Goal: Task Accomplishment & Management: Manage account settings

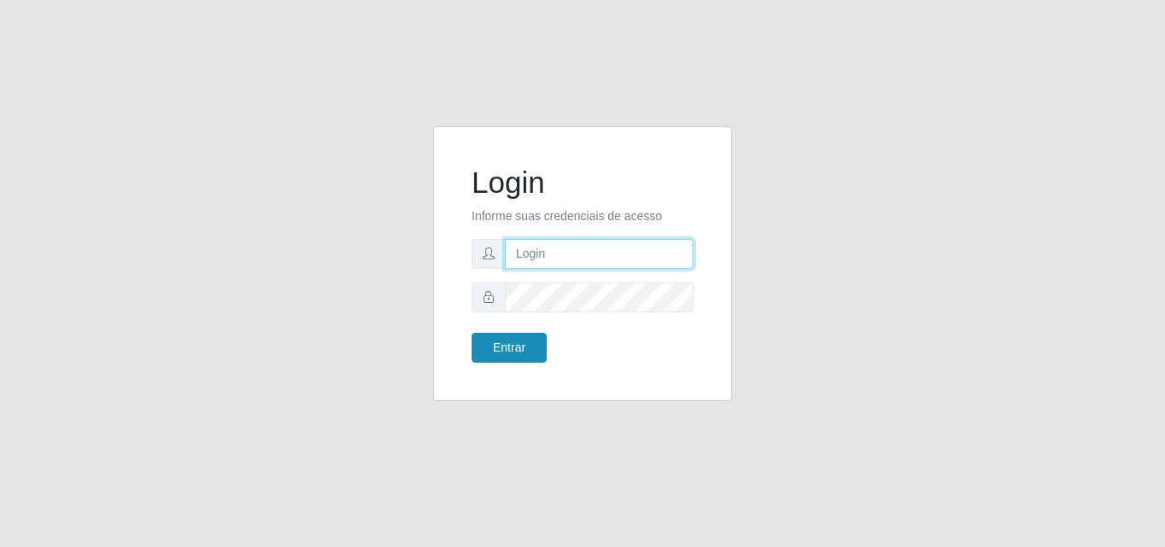
type input "franciclebersuper@manaira"
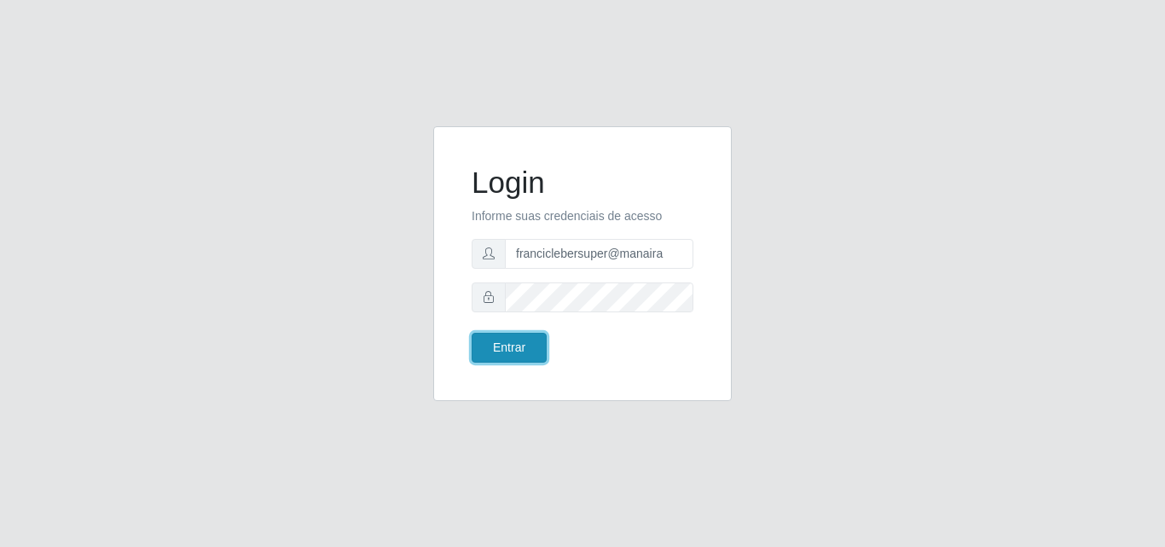
click at [523, 350] on button "Entrar" at bounding box center [508, 348] width 75 height 30
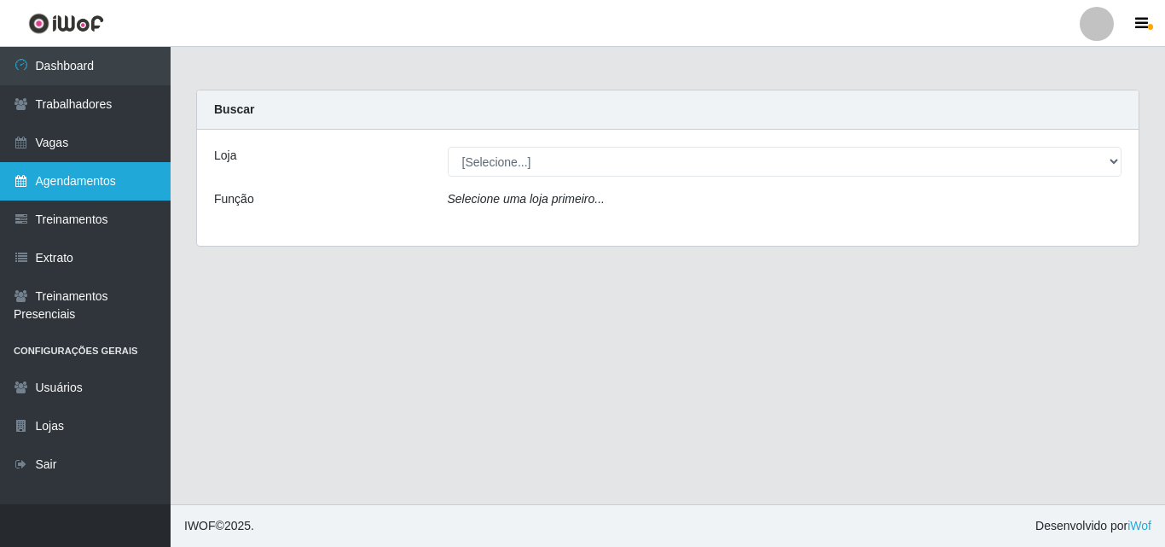
click at [111, 176] on link "Agendamentos" at bounding box center [85, 181] width 171 height 38
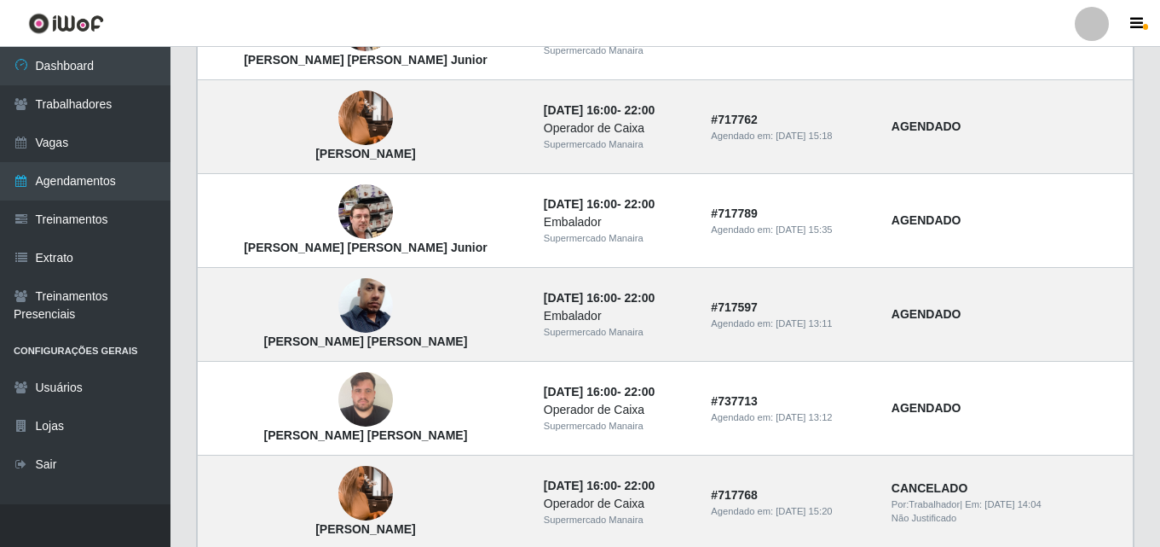
scroll to position [1234, 0]
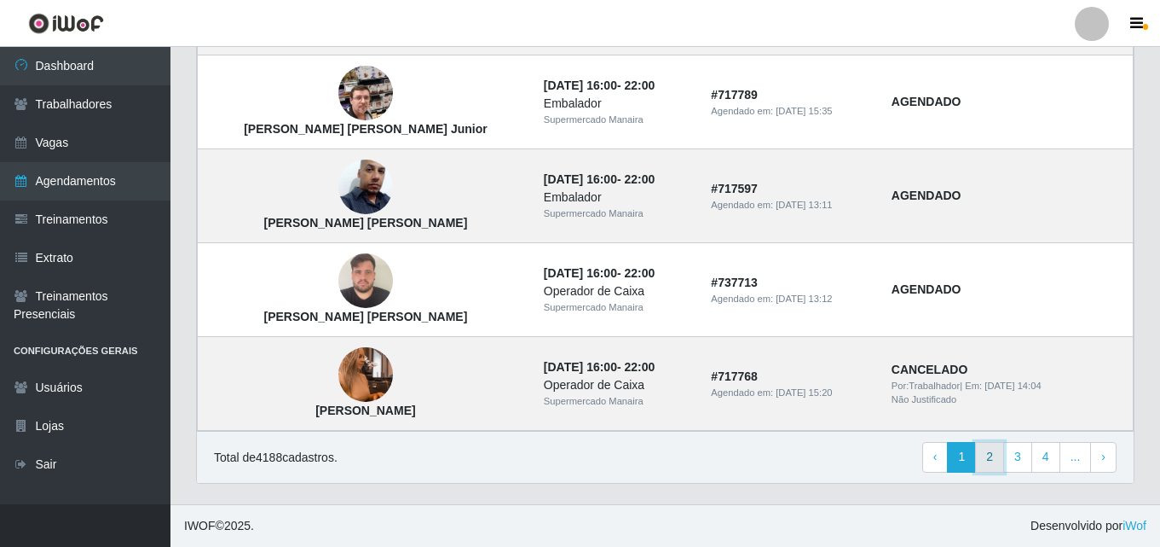
click at [996, 458] on link "2" at bounding box center [989, 457] width 29 height 31
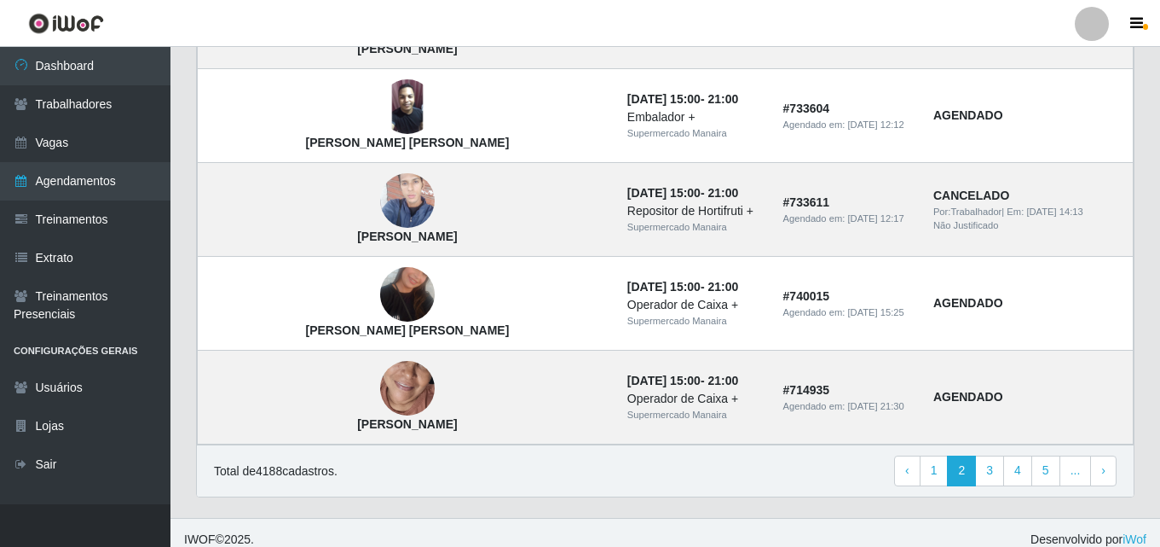
scroll to position [1234, 0]
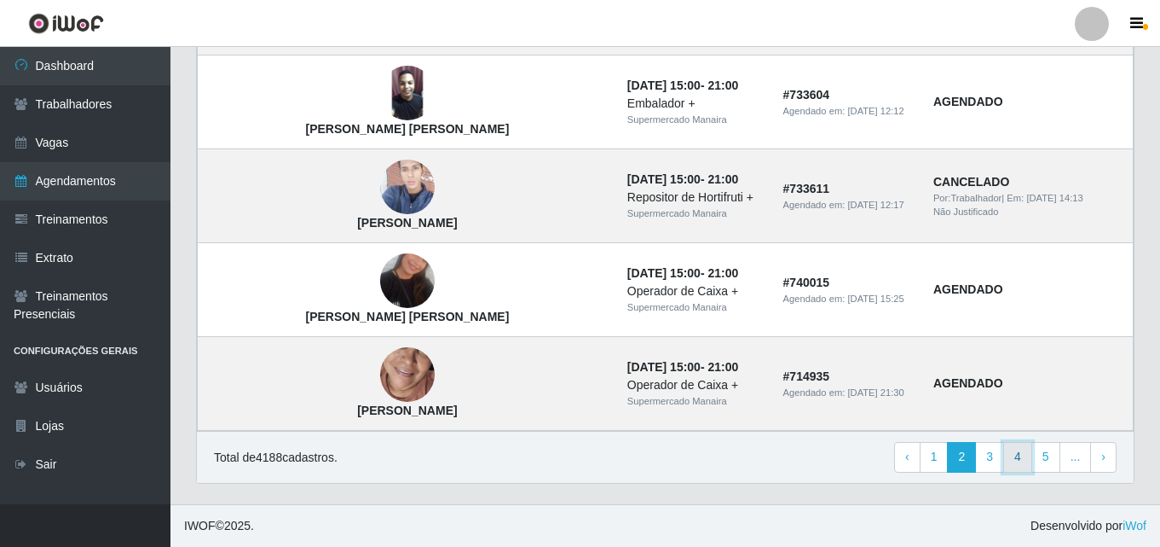
click at [1020, 453] on link "4" at bounding box center [1017, 457] width 29 height 31
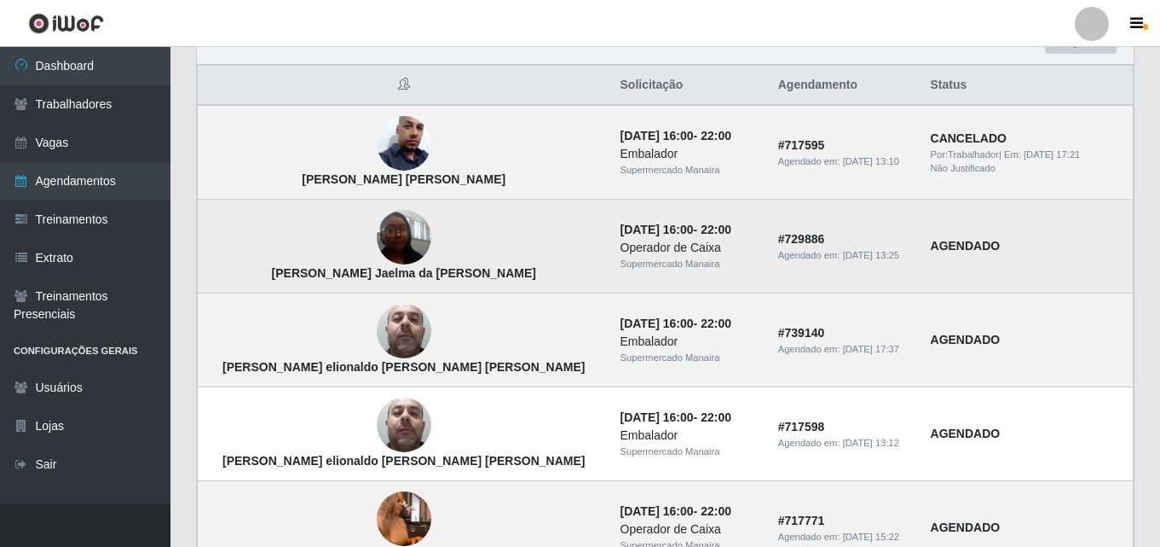
scroll to position [171, 0]
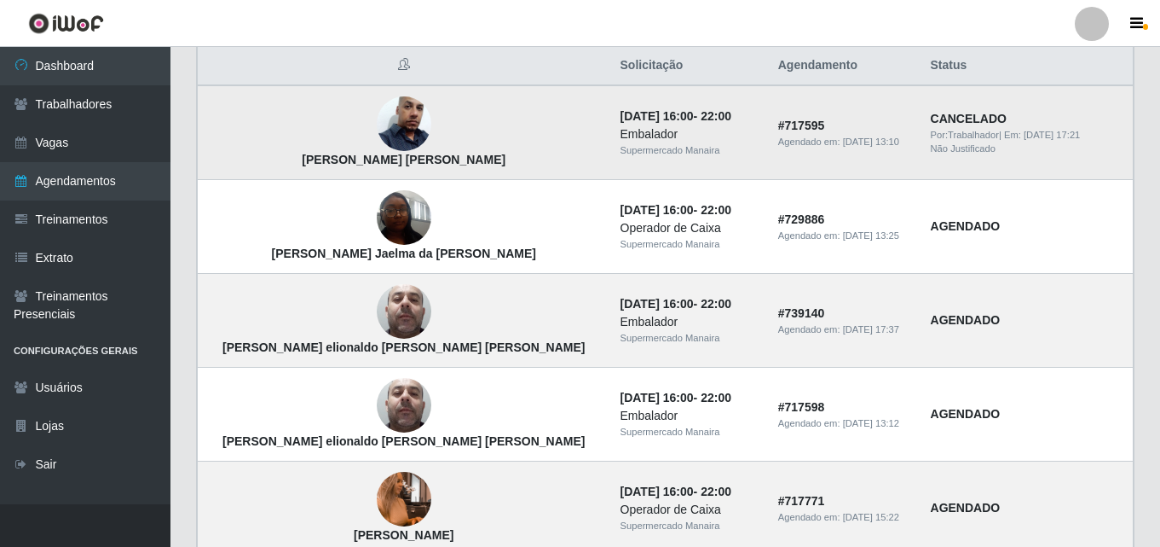
click at [931, 124] on strong "CANCELADO" at bounding box center [969, 119] width 76 height 14
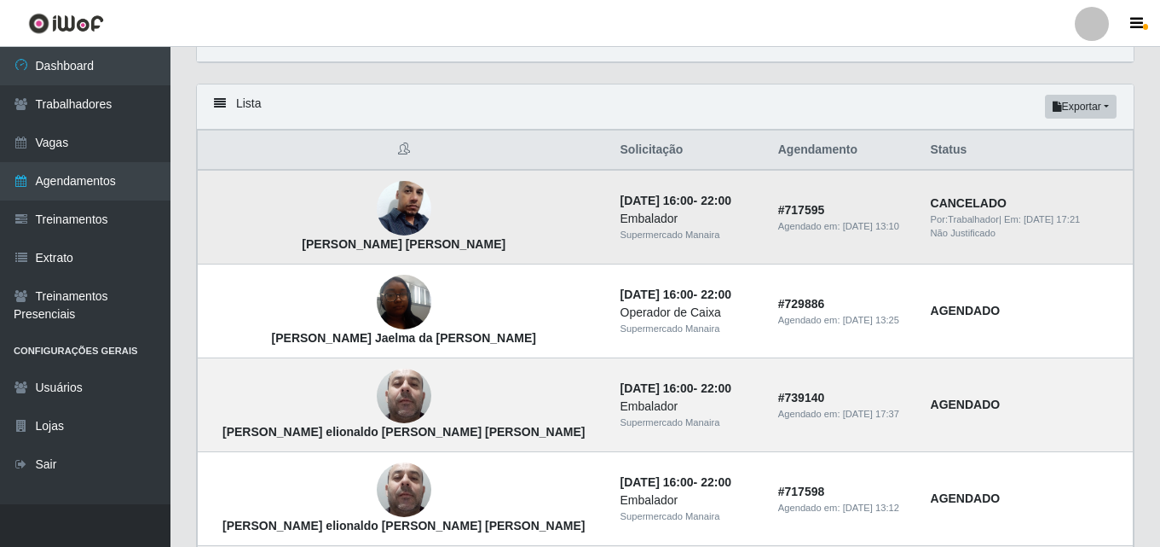
scroll to position [85, 0]
drag, startPoint x: 886, startPoint y: 209, endPoint x: 947, endPoint y: 203, distance: 61.7
click at [931, 204] on strong "CANCELADO" at bounding box center [969, 204] width 76 height 14
click at [944, 200] on strong "CANCELADO" at bounding box center [969, 204] width 76 height 14
drag, startPoint x: 935, startPoint y: 200, endPoint x: 886, endPoint y: 200, distance: 49.4
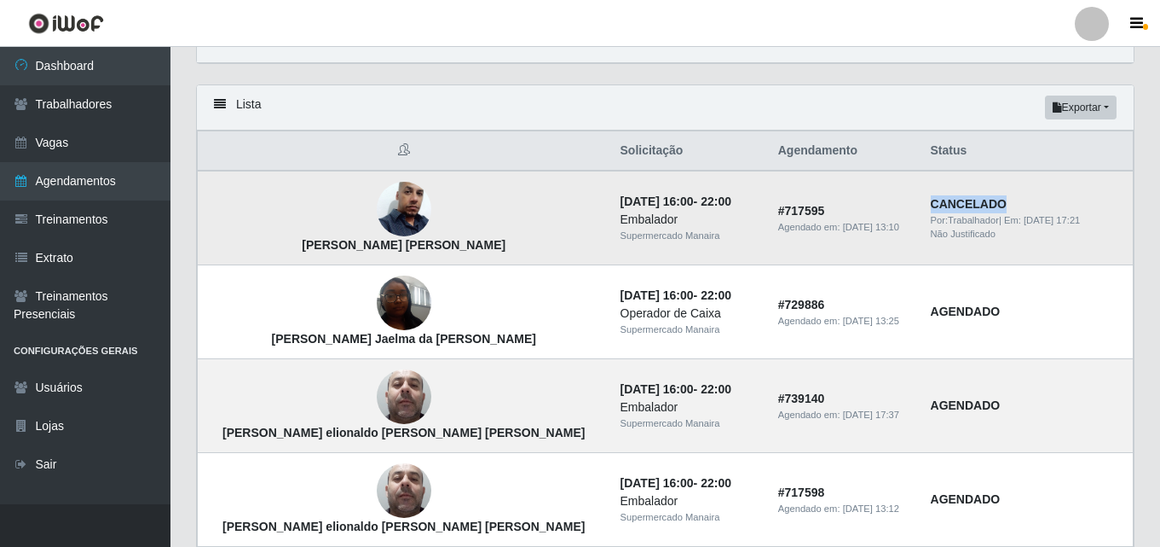
click at [921, 200] on td "CANCELADO Por: Trabalhador | Em: 11/09/2025, 17:21 Não Justificado" at bounding box center [1027, 218] width 213 height 95
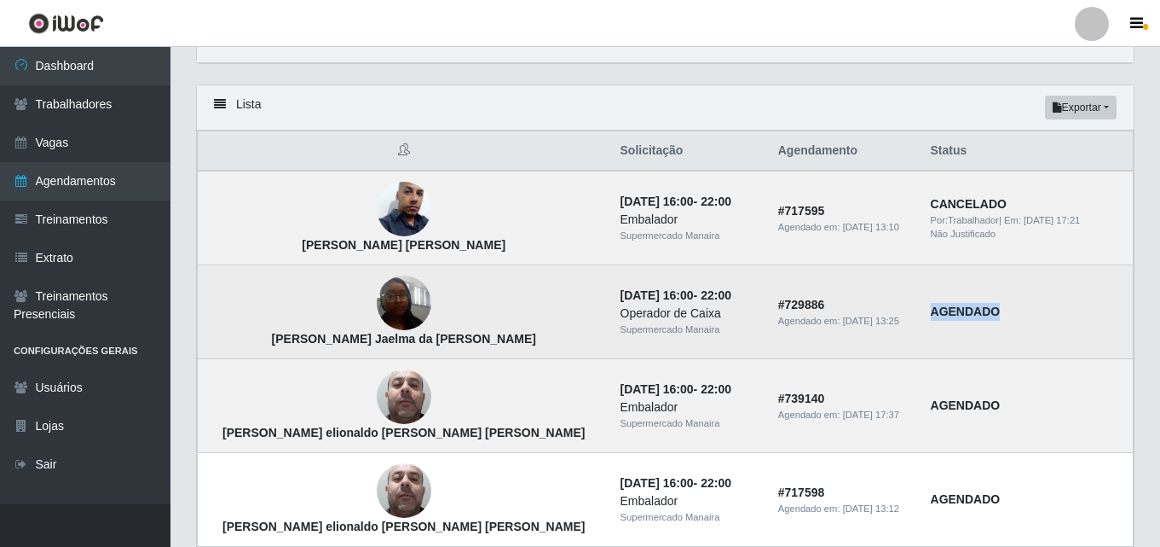
drag, startPoint x: 957, startPoint y: 313, endPoint x: 879, endPoint y: 312, distance: 77.6
click at [921, 312] on td "AGENDADO" at bounding box center [1027, 312] width 213 height 94
click at [921, 349] on td "AGENDADO" at bounding box center [1027, 312] width 213 height 94
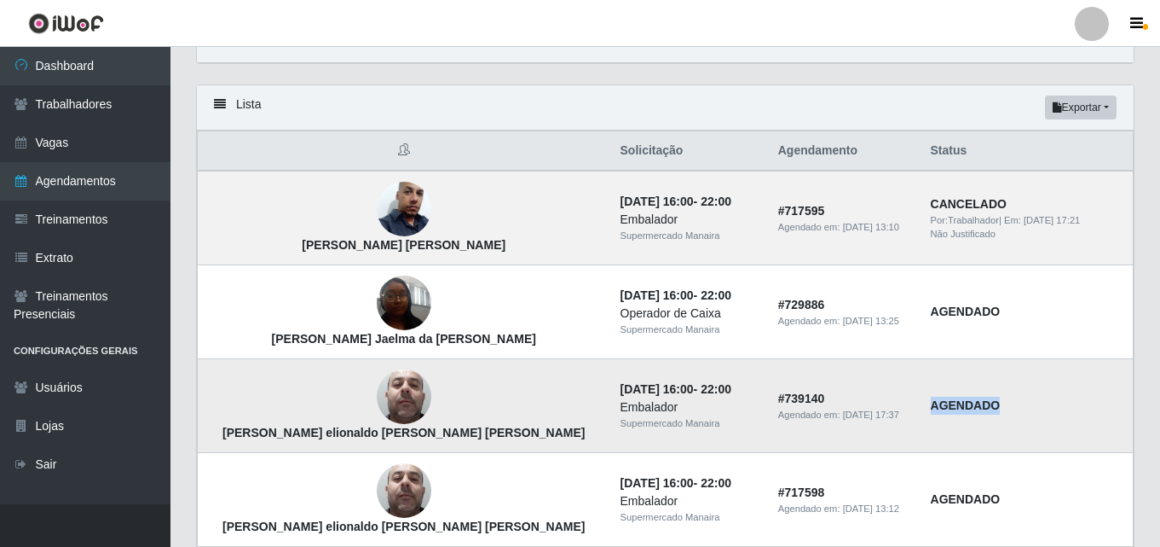
drag, startPoint x: 958, startPoint y: 412, endPoint x: 872, endPoint y: 383, distance: 90.9
click at [921, 408] on td "AGENDADO" at bounding box center [1027, 406] width 213 height 94
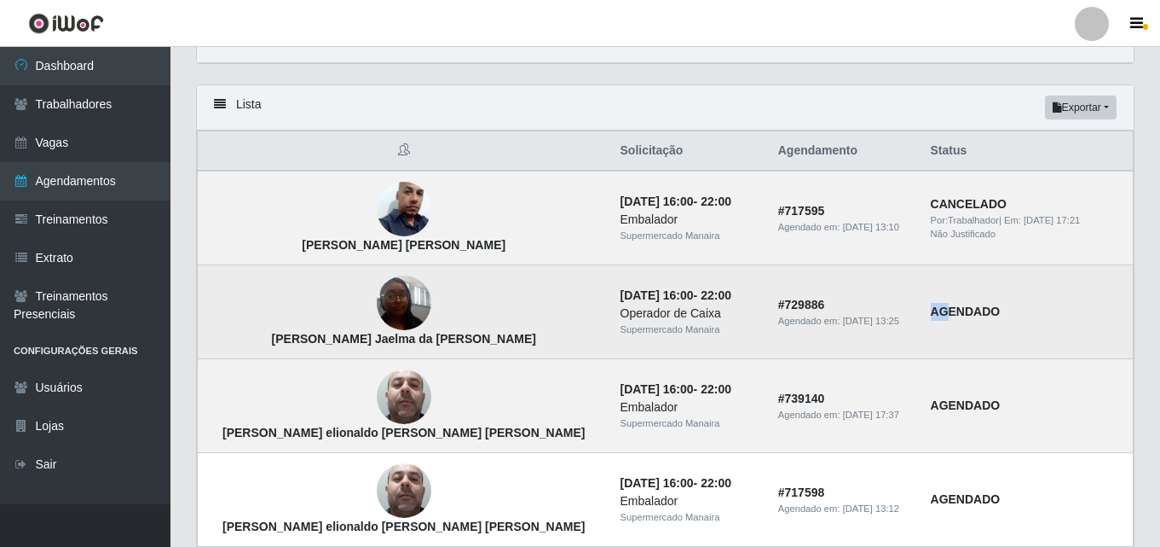
drag, startPoint x: 888, startPoint y: 319, endPoint x: 905, endPoint y: 316, distance: 16.4
click at [931, 316] on strong "AGENDADO" at bounding box center [966, 311] width 70 height 14
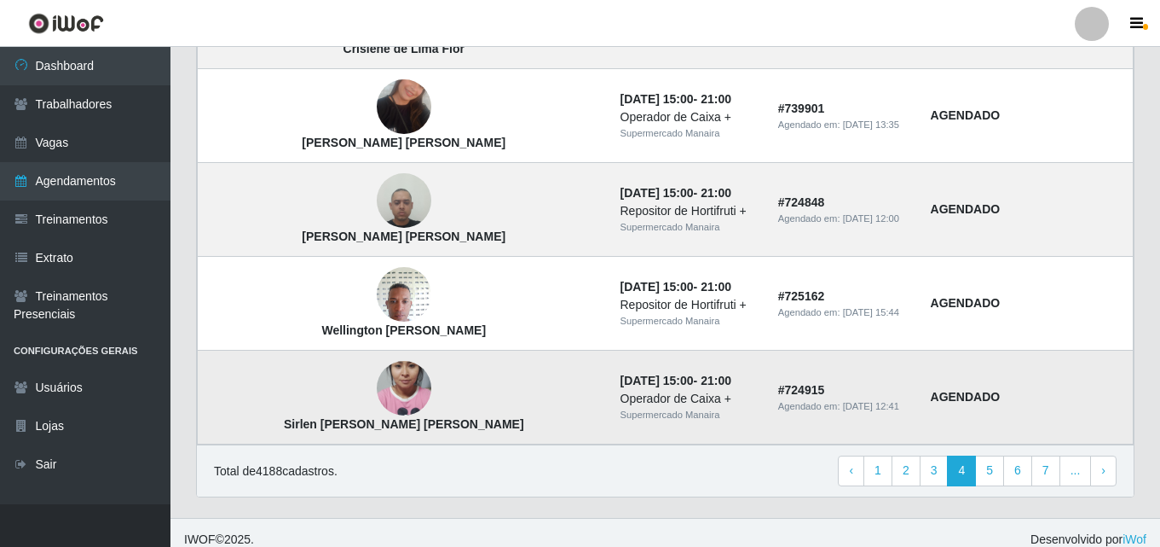
scroll to position [1234, 0]
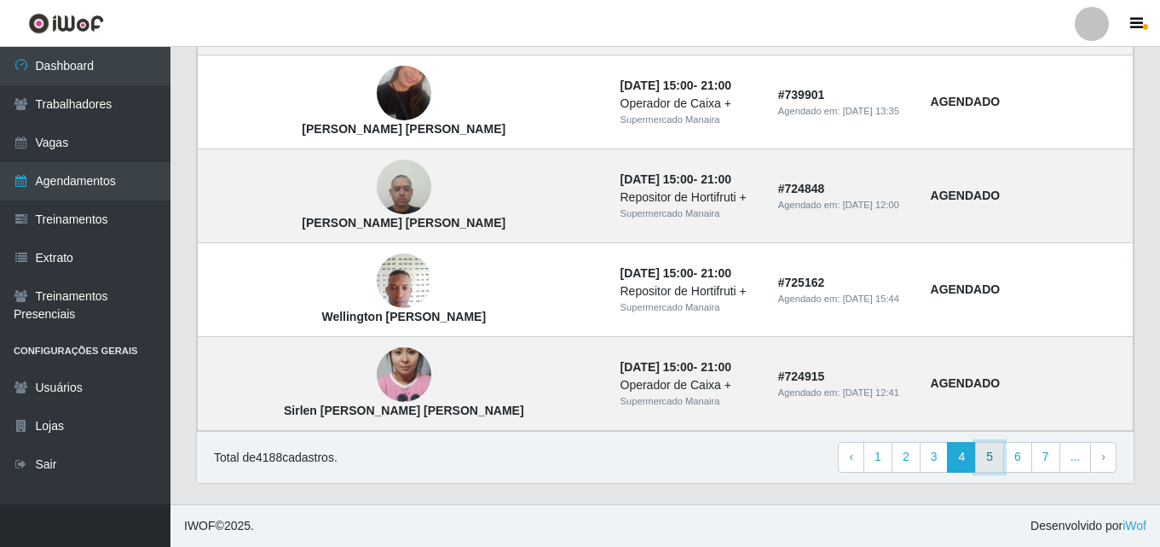
click at [992, 455] on link "5" at bounding box center [989, 457] width 29 height 31
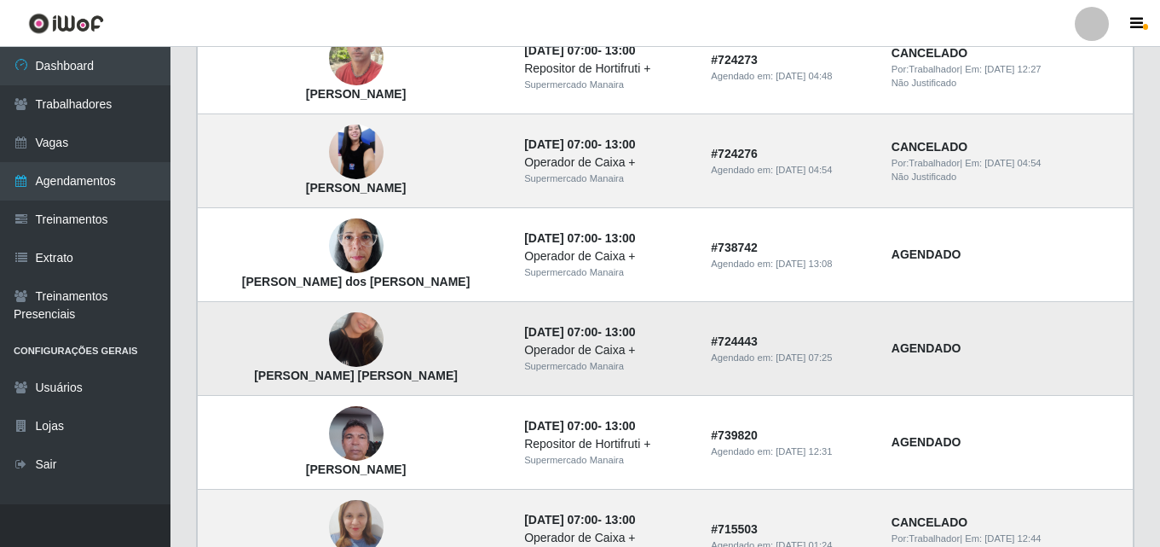
scroll to position [1234, 0]
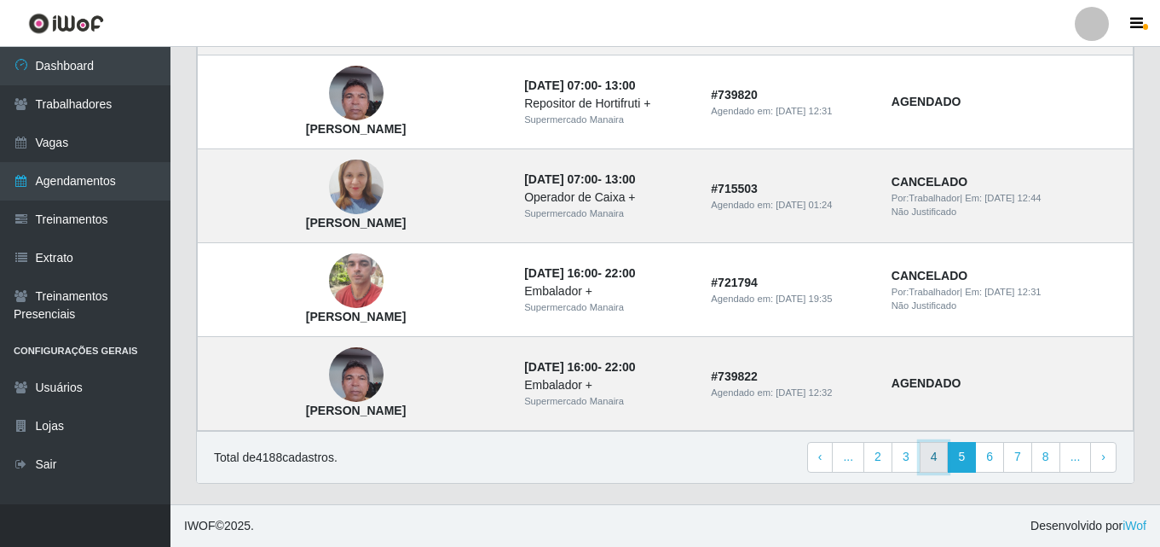
click at [926, 457] on link "4" at bounding box center [934, 457] width 29 height 31
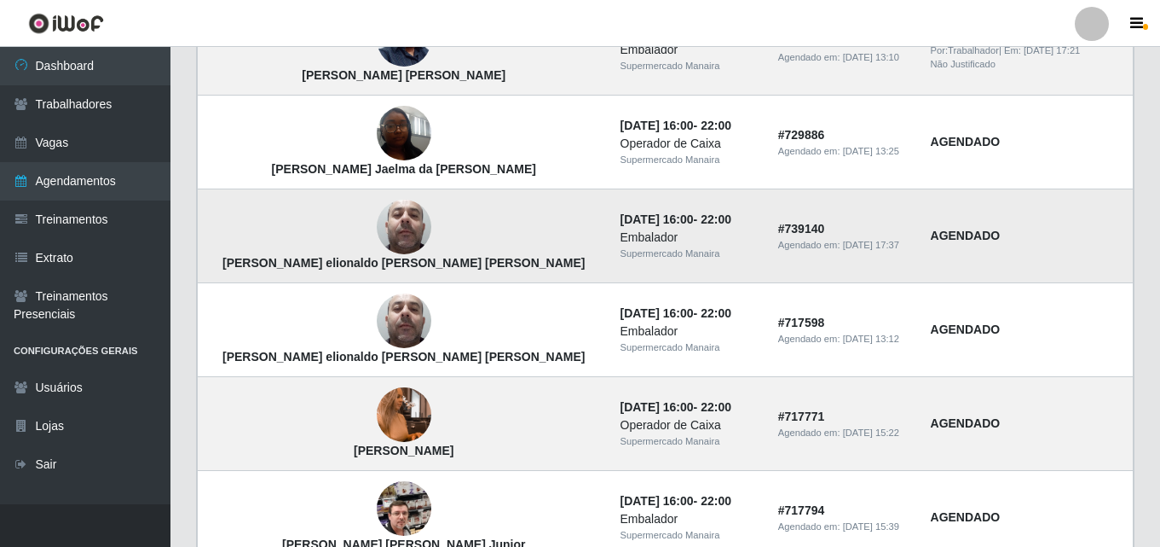
scroll to position [256, 0]
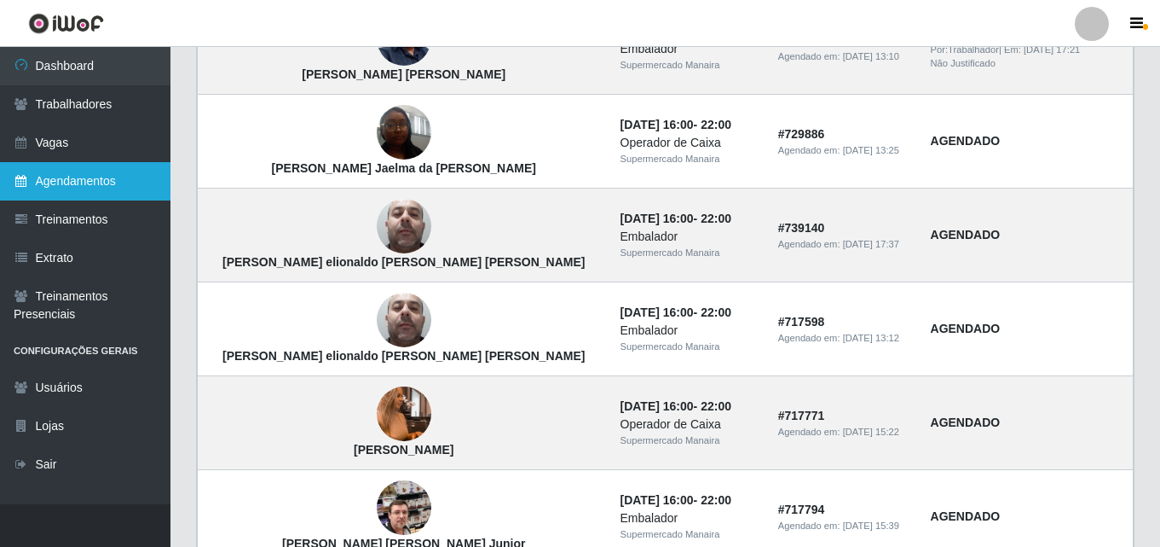
click at [98, 186] on link "Agendamentos" at bounding box center [85, 181] width 171 height 38
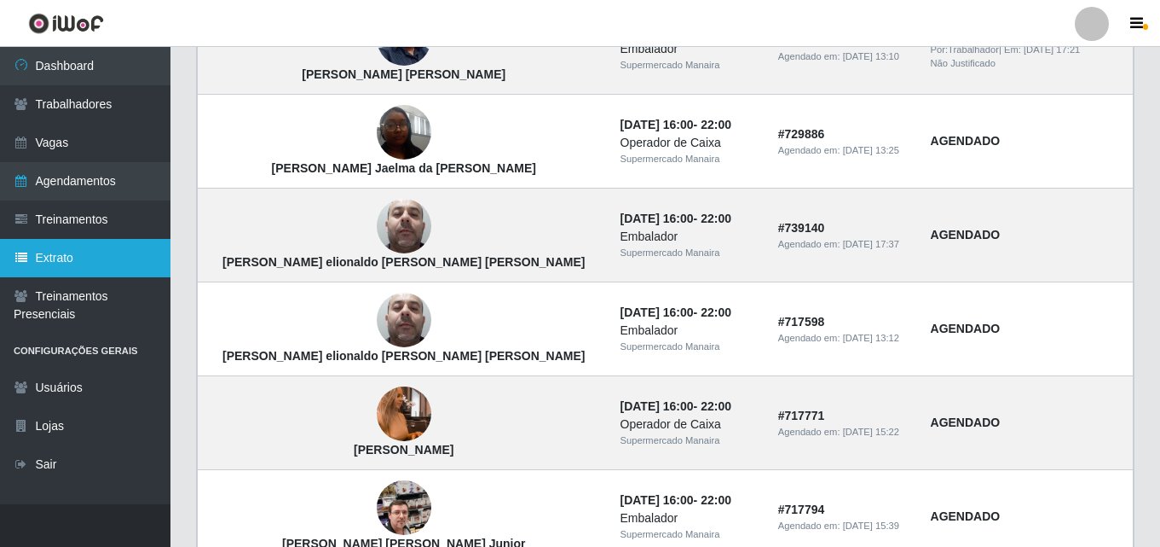
click at [112, 250] on link "Extrato" at bounding box center [85, 258] width 171 height 38
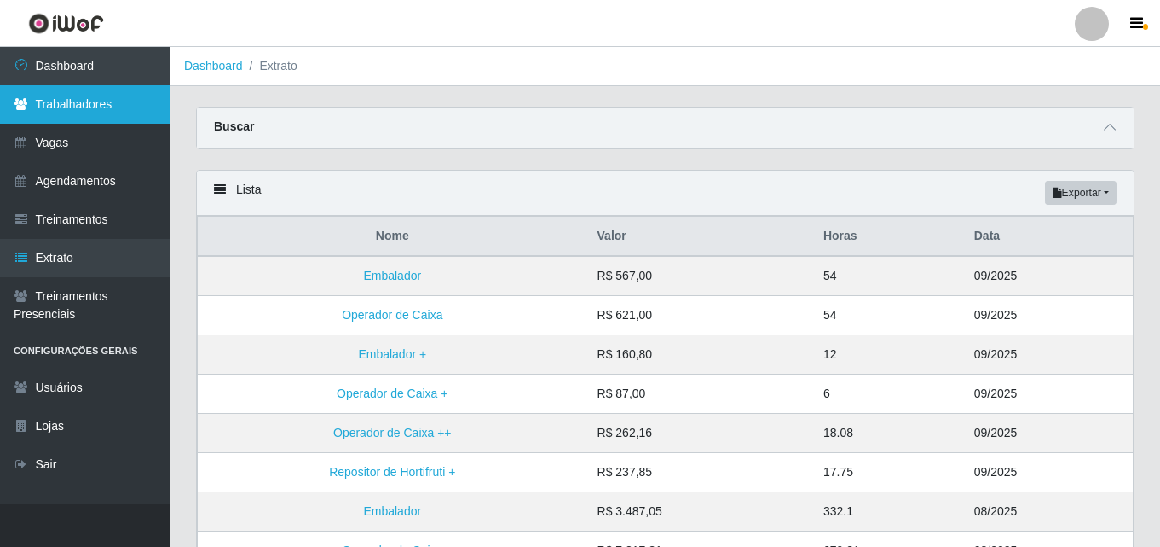
click at [115, 105] on link "Trabalhadores" at bounding box center [85, 104] width 171 height 38
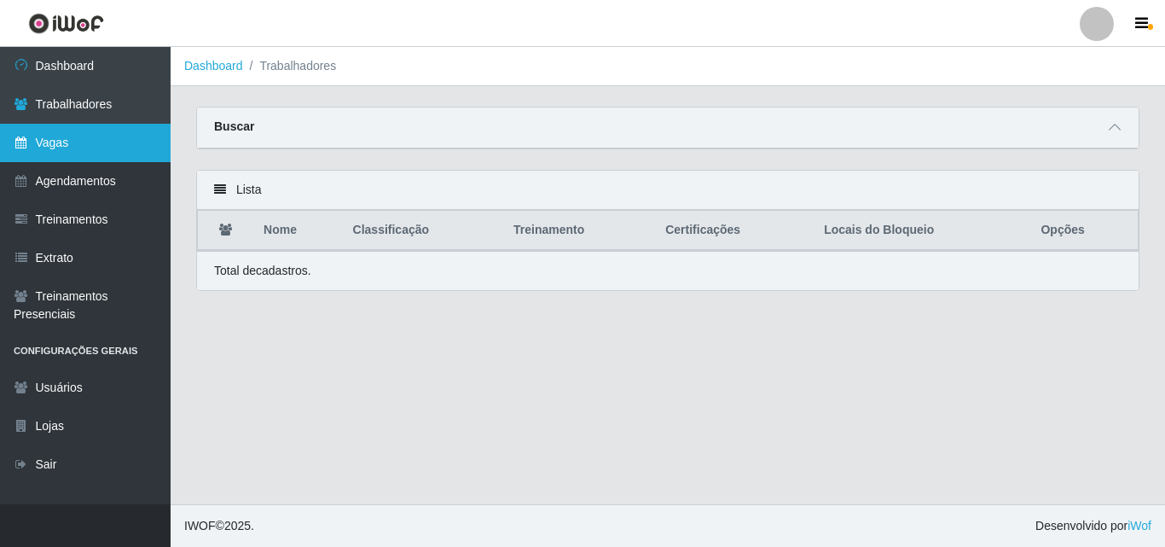
click at [115, 142] on link "Vagas" at bounding box center [85, 143] width 171 height 38
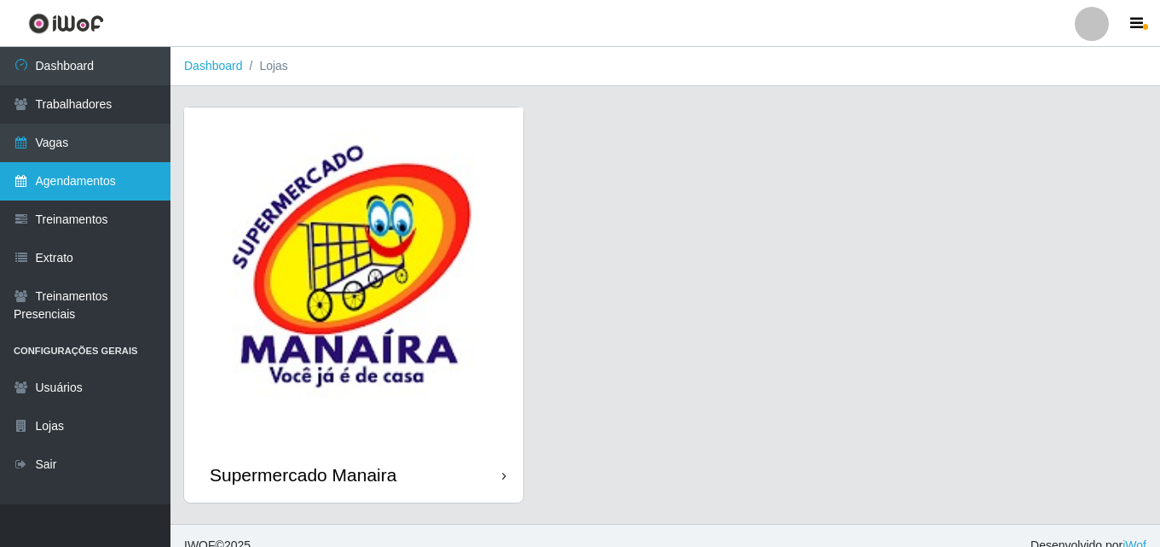
click at [109, 188] on link "Agendamentos" at bounding box center [85, 181] width 171 height 38
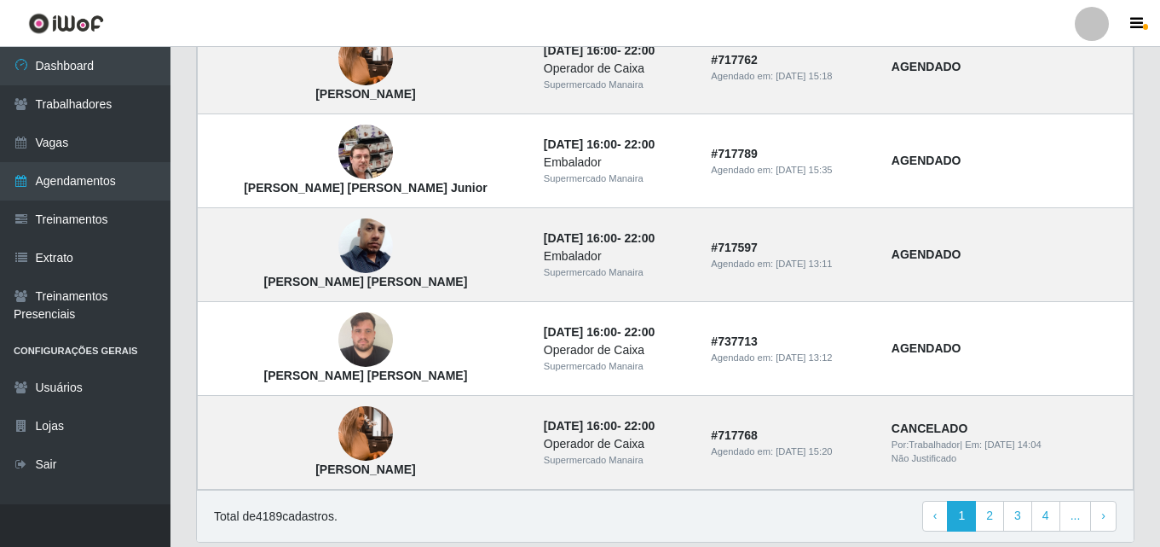
scroll to position [1234, 0]
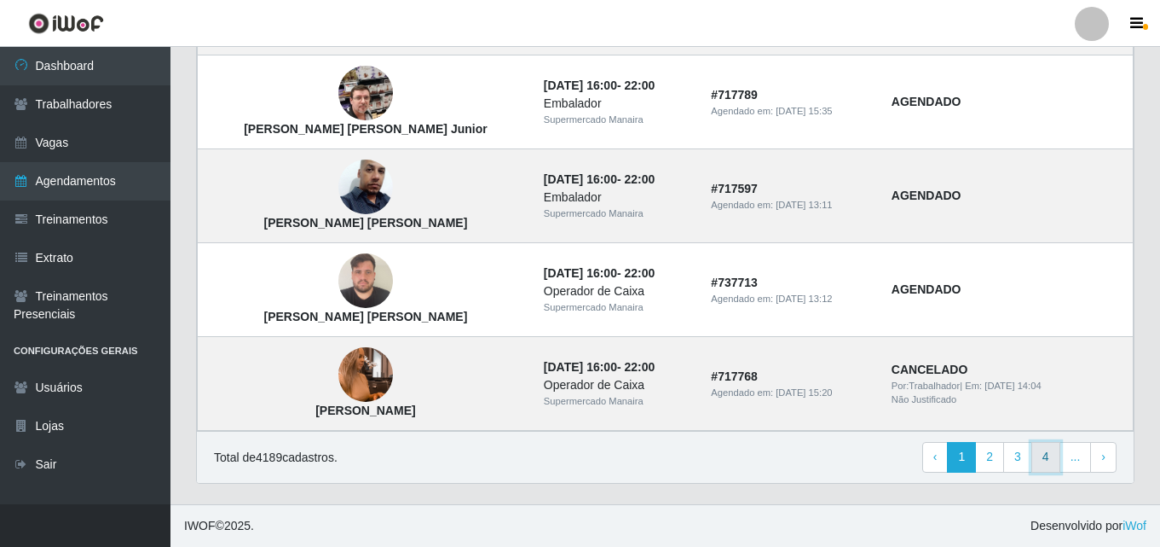
click at [1044, 461] on link "4" at bounding box center [1046, 457] width 29 height 31
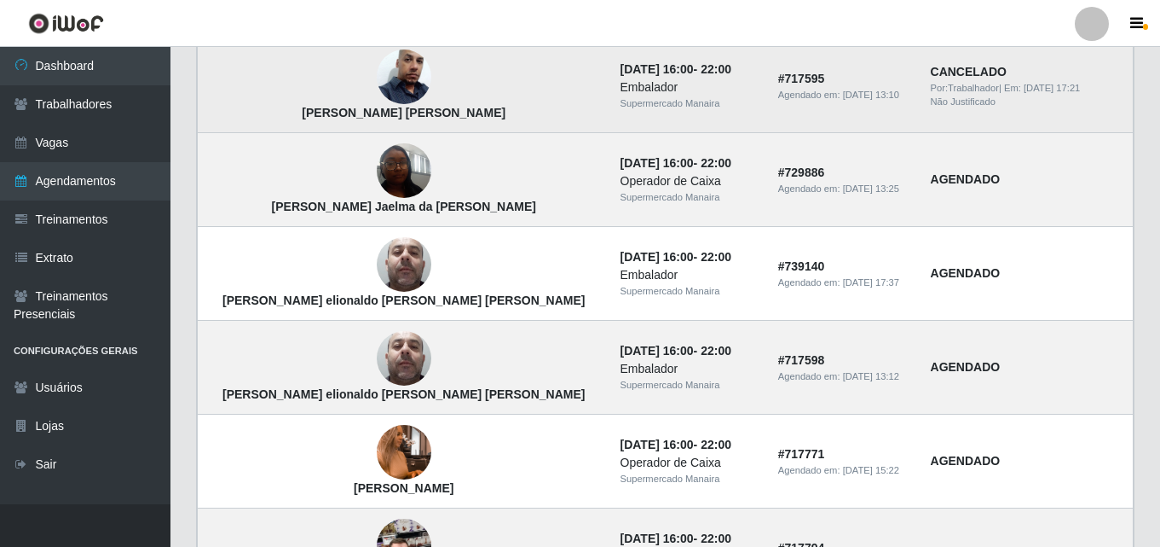
scroll to position [341, 0]
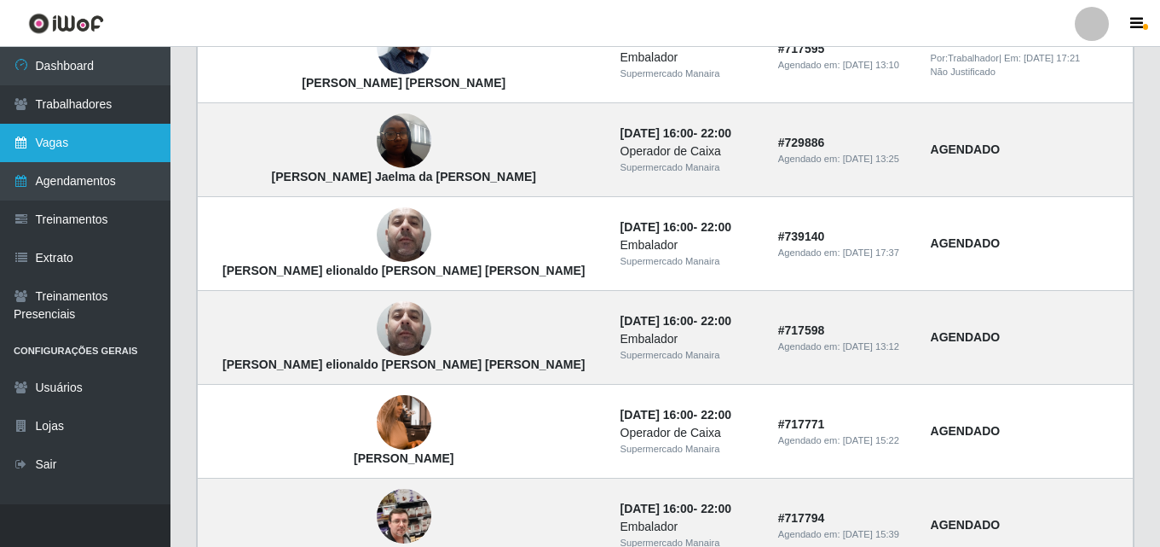
click at [48, 134] on link "Vagas" at bounding box center [85, 143] width 171 height 38
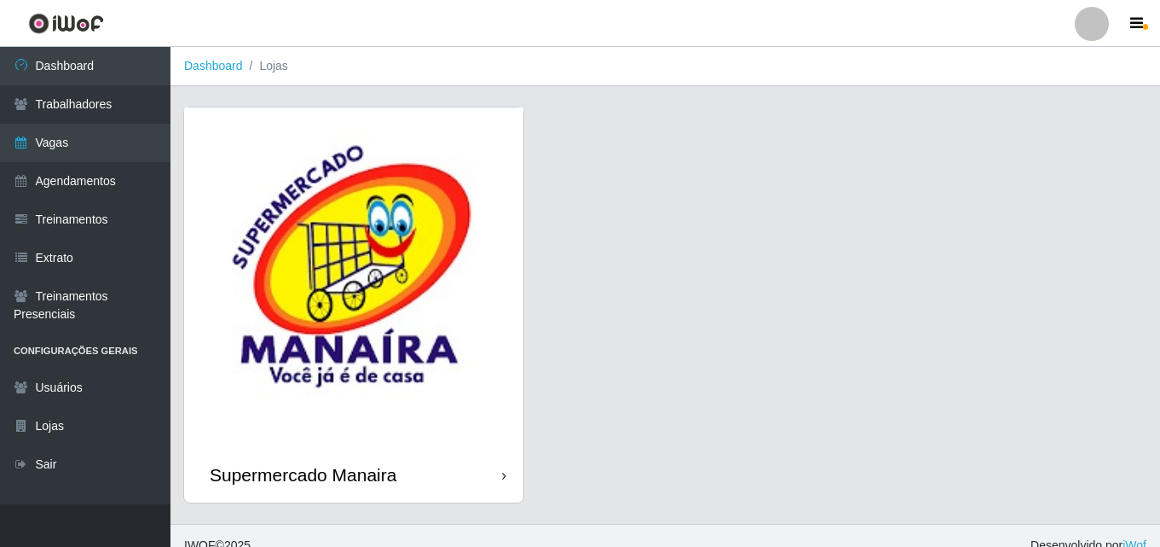
click at [459, 442] on img at bounding box center [353, 276] width 339 height 339
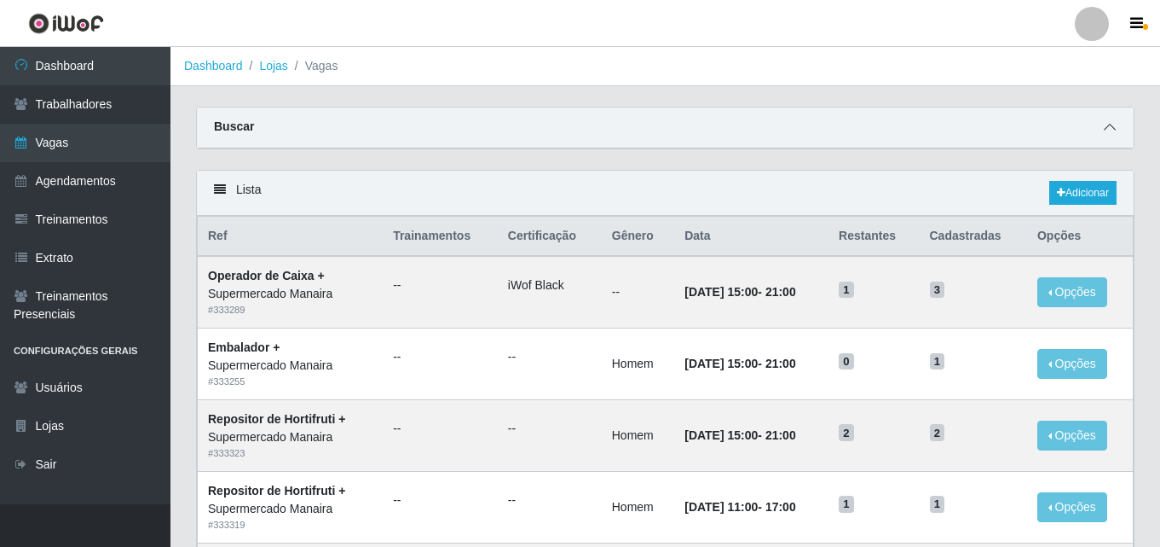
click at [1116, 122] on span at bounding box center [1110, 128] width 20 height 20
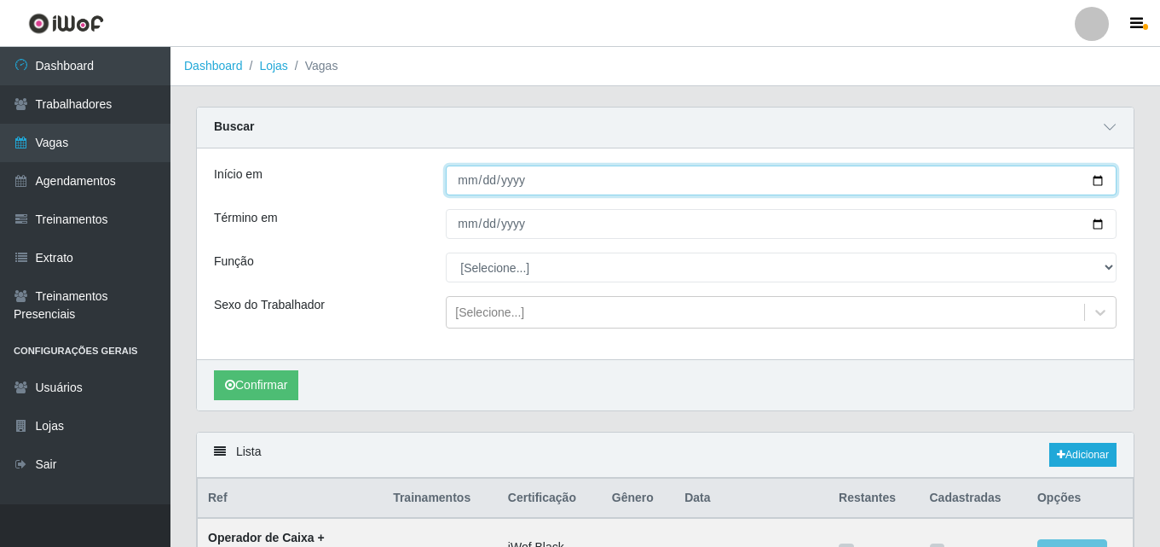
click at [627, 182] on input "Início em" at bounding box center [781, 180] width 671 height 30
type input "2025-09-12"
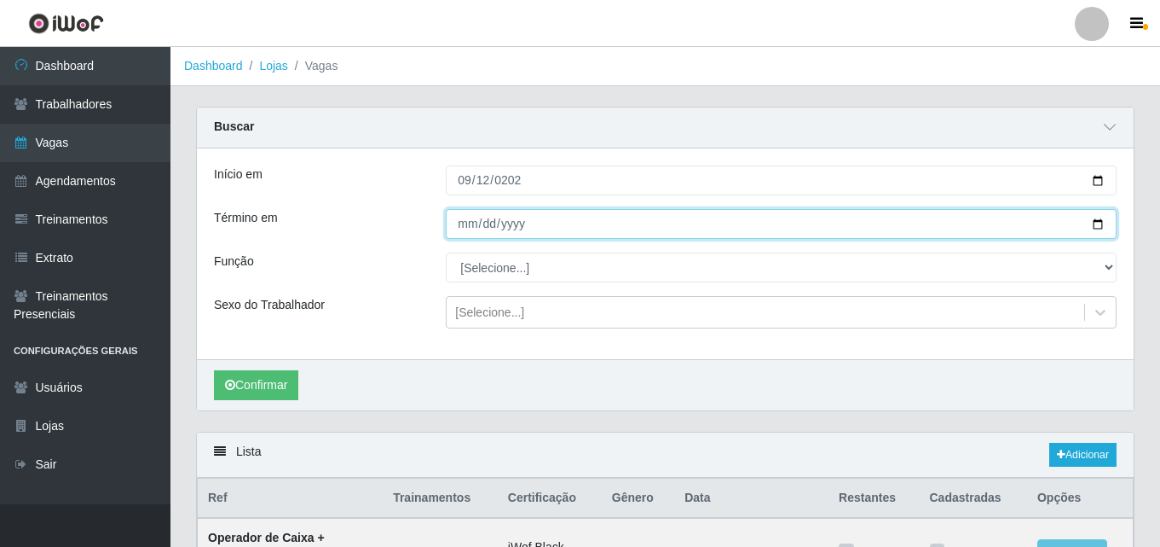
click at [488, 212] on input "Término em" at bounding box center [781, 224] width 671 height 30
type input "220220-09-12"
type input "2025-09-12"
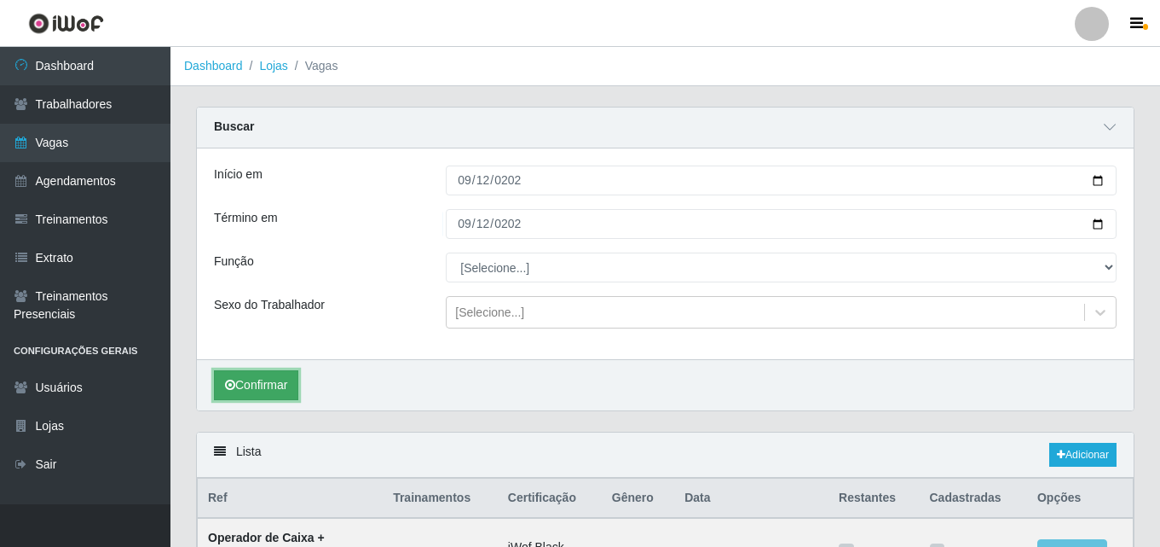
click at [239, 379] on button "Confirmar" at bounding box center [256, 385] width 84 height 30
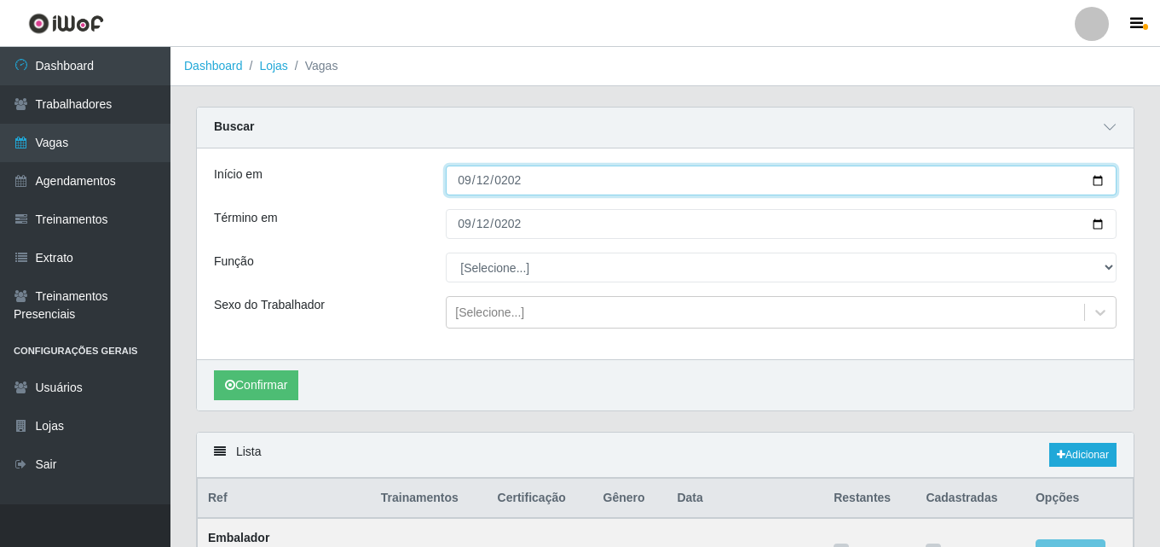
click at [575, 175] on input "2025-09-12" at bounding box center [781, 180] width 671 height 30
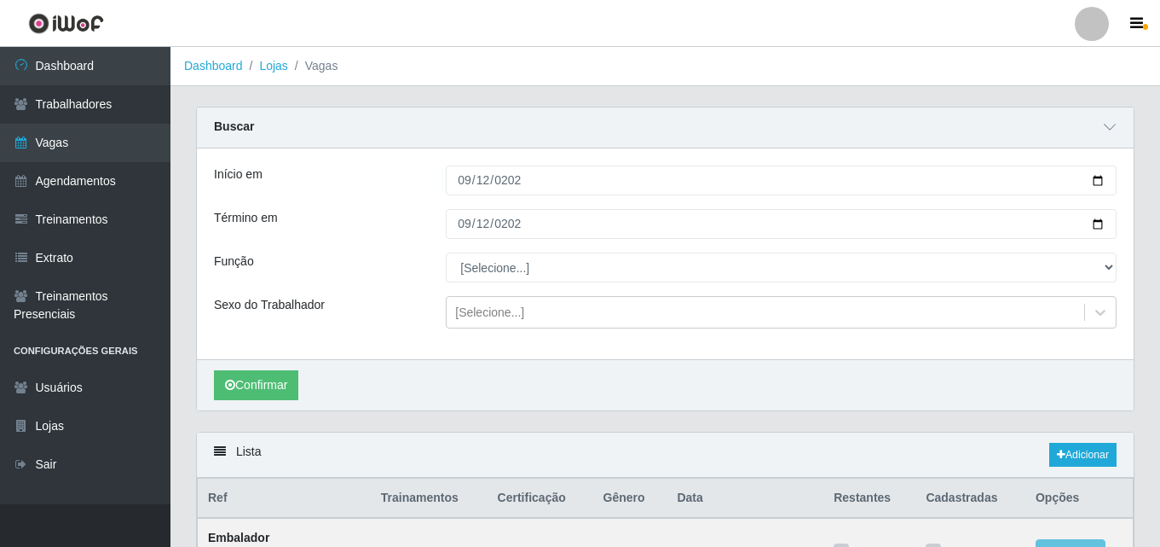
drag, startPoint x: 784, startPoint y: 438, endPoint x: 740, endPoint y: 371, distance: 80.2
click at [782, 435] on div "Lista Adicionar" at bounding box center [665, 454] width 937 height 45
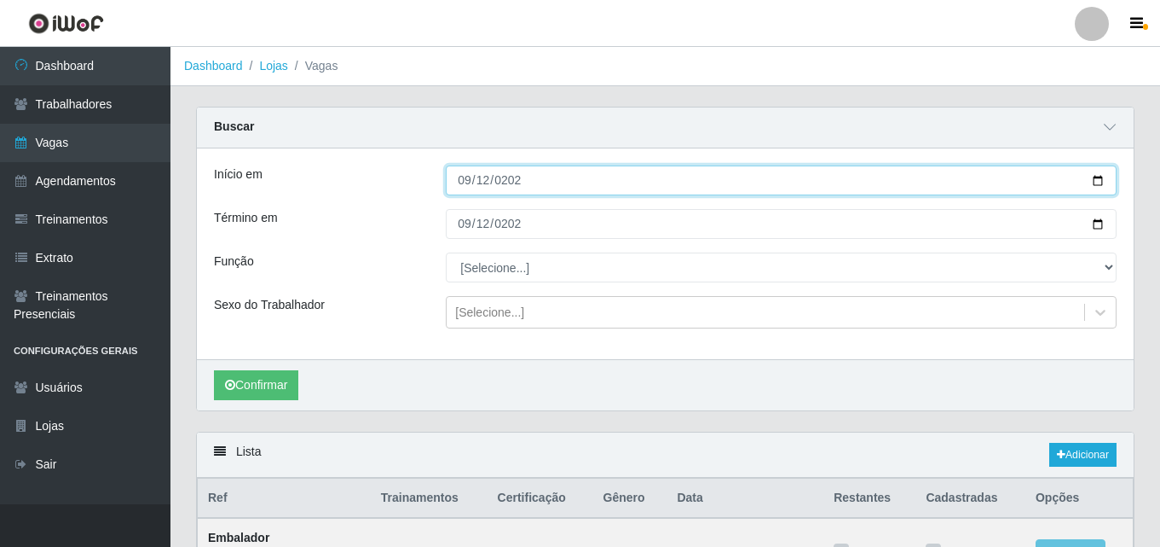
click at [1092, 182] on input "2025-09-12" at bounding box center [781, 180] width 671 height 30
type input "2025-09-14"
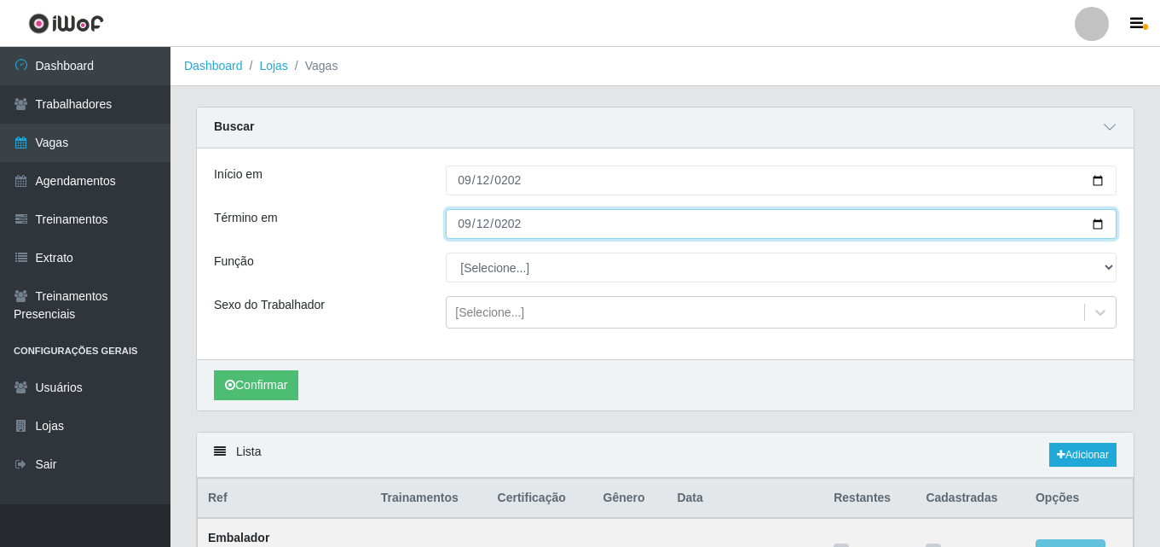
click at [936, 225] on input "2025-09-12" at bounding box center [781, 224] width 671 height 30
click at [1101, 226] on input "2025-09-12" at bounding box center [781, 224] width 671 height 30
type input "2025-09-14"
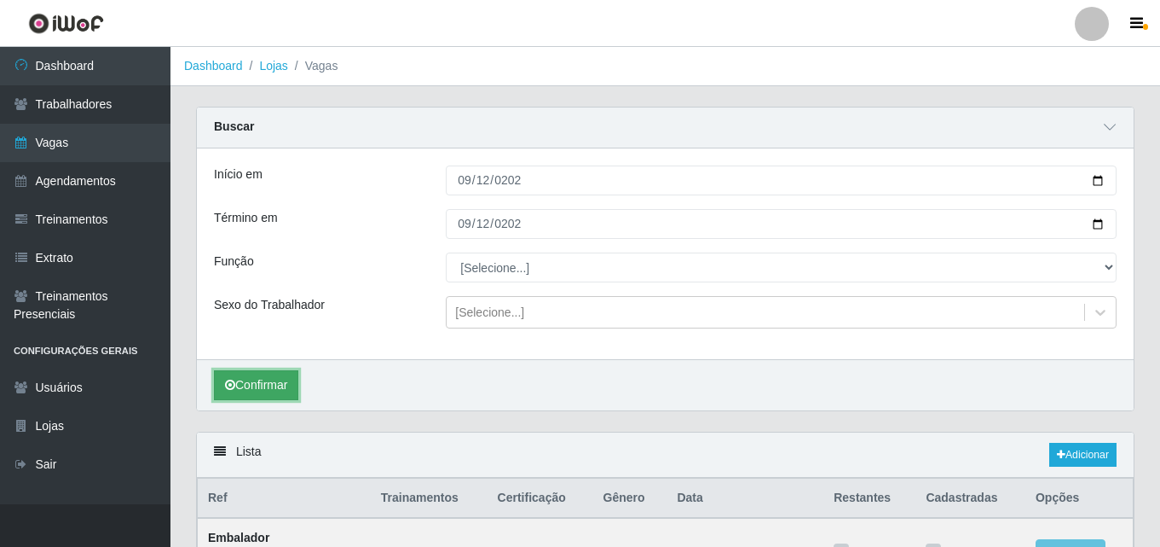
click at [269, 386] on button "Confirmar" at bounding box center [256, 385] width 84 height 30
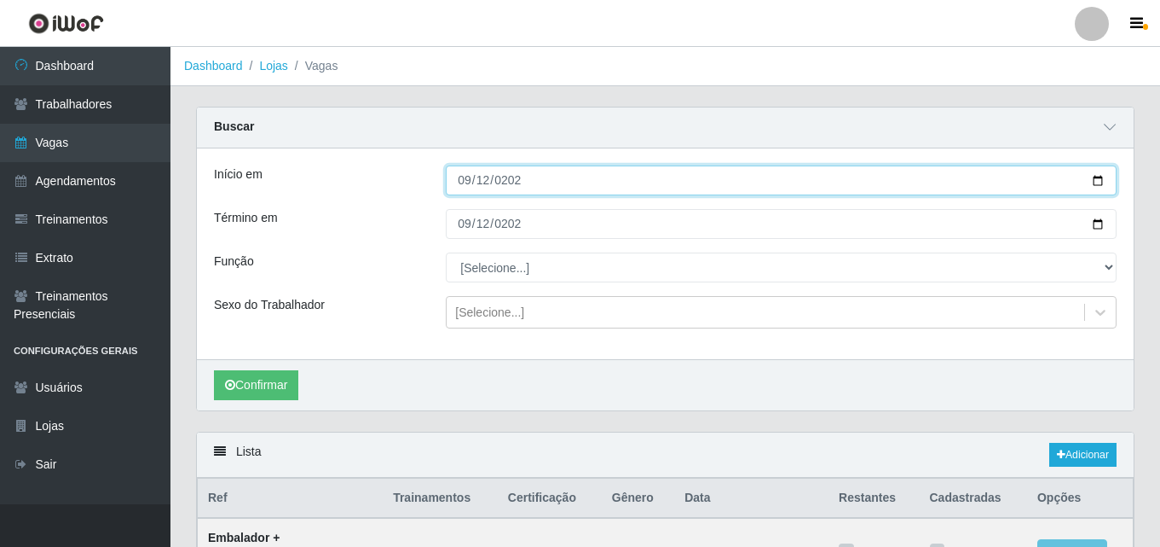
click at [849, 181] on input "2025-09-14" at bounding box center [781, 180] width 671 height 30
click at [1098, 178] on input "2025-09-14" at bounding box center [781, 180] width 671 height 30
type input "2025-09-15"
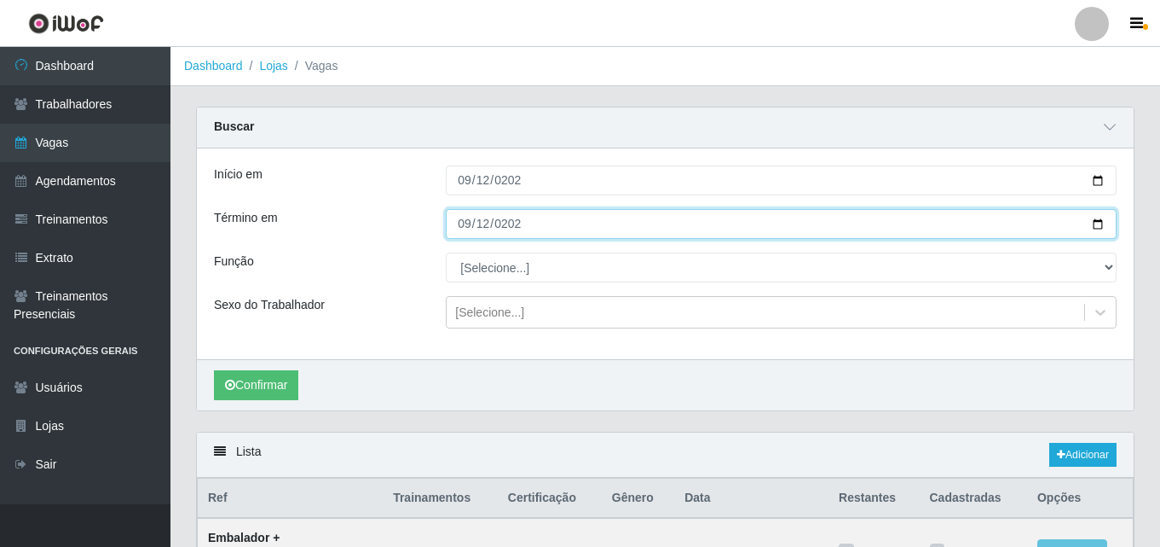
click at [1101, 221] on input "2025-09-14" at bounding box center [781, 224] width 671 height 30
type input "2025-09-15"
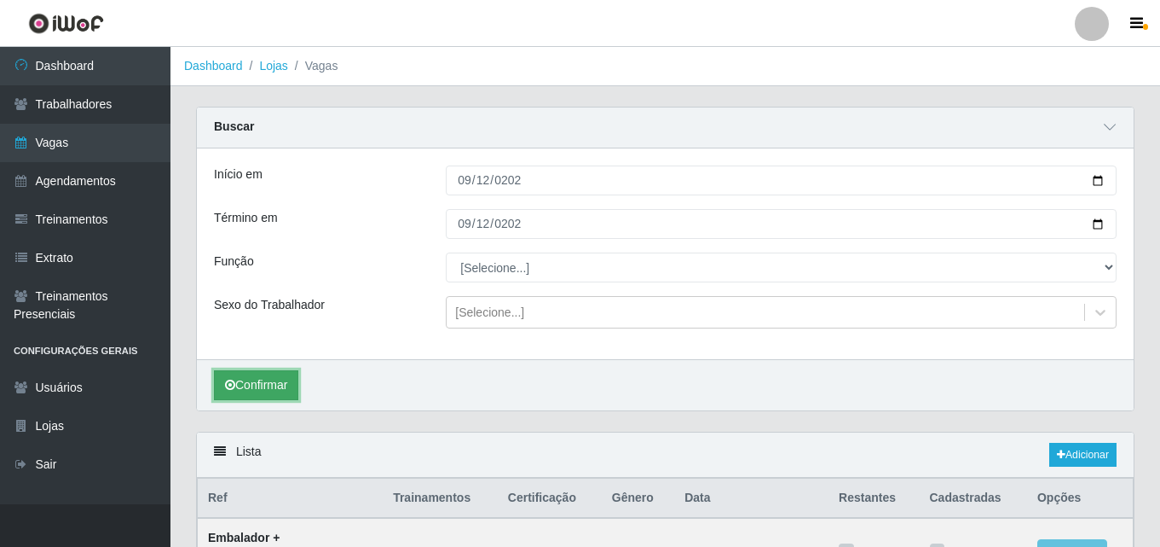
click at [277, 381] on button "Confirmar" at bounding box center [256, 385] width 84 height 30
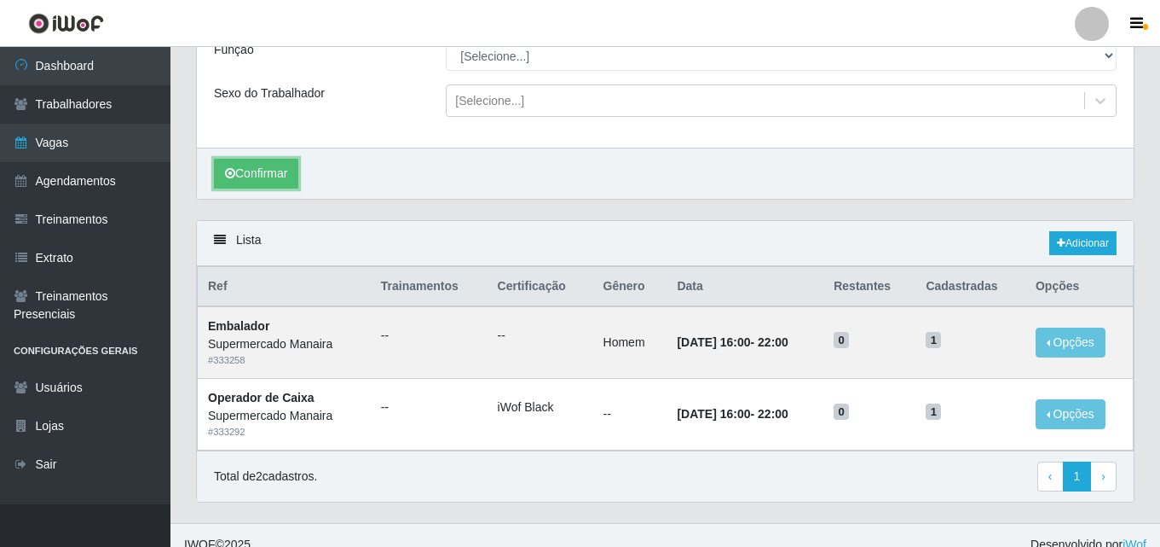
scroll to position [231, 0]
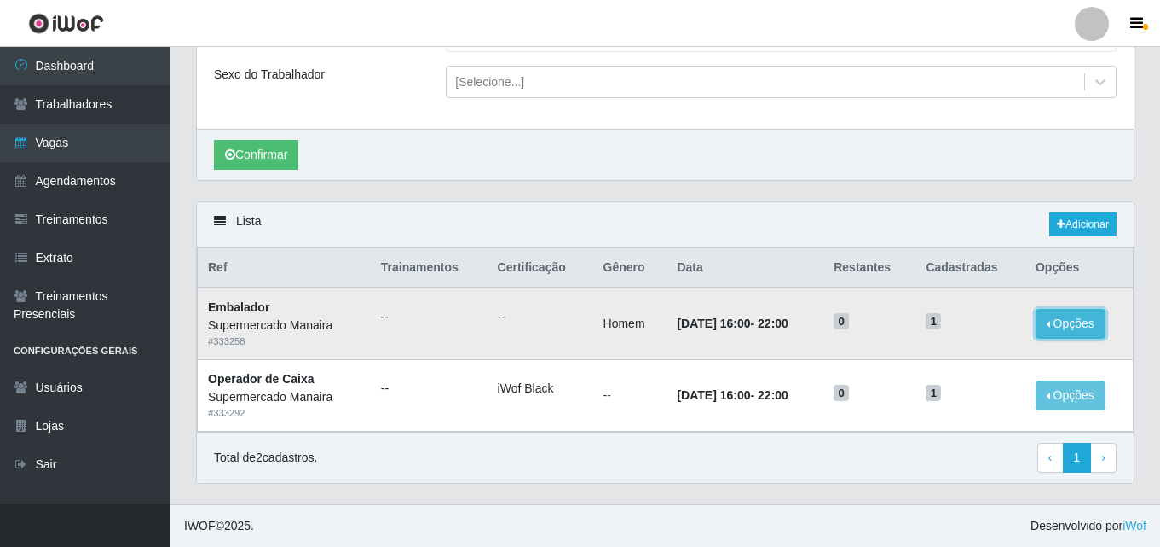
click at [1075, 317] on button "Opções" at bounding box center [1071, 324] width 70 height 30
click at [955, 326] on link "Editar" at bounding box center [940, 327] width 49 height 14
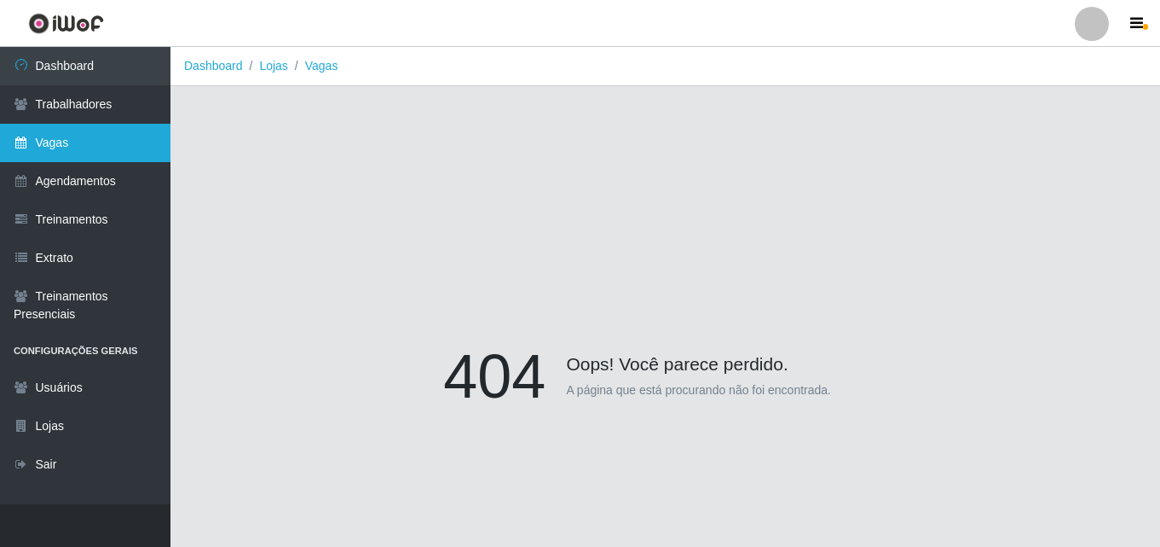
click at [119, 147] on link "Vagas" at bounding box center [85, 143] width 171 height 38
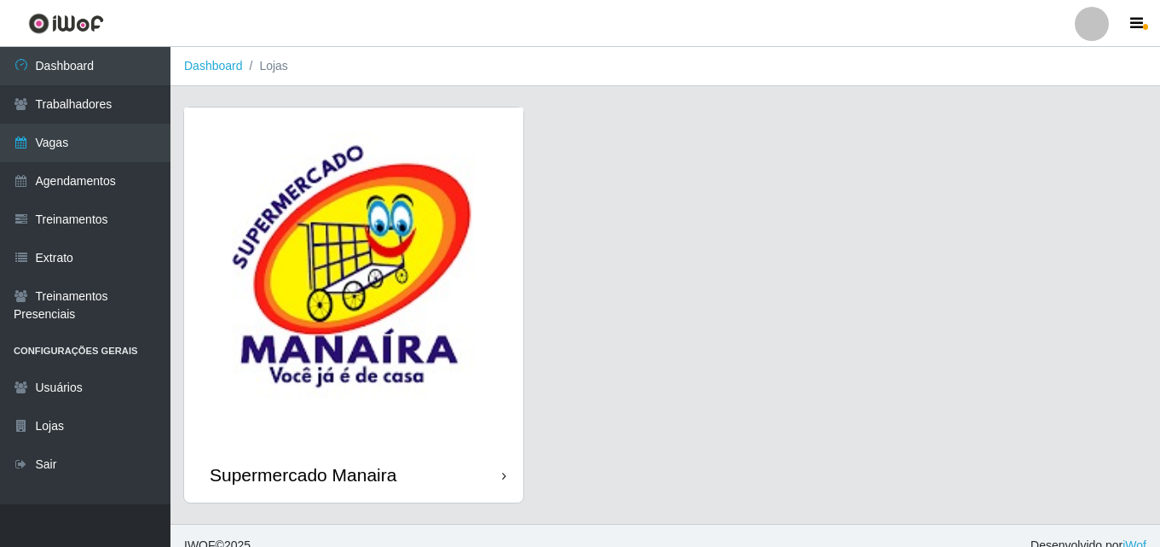
click at [383, 402] on img at bounding box center [353, 276] width 339 height 339
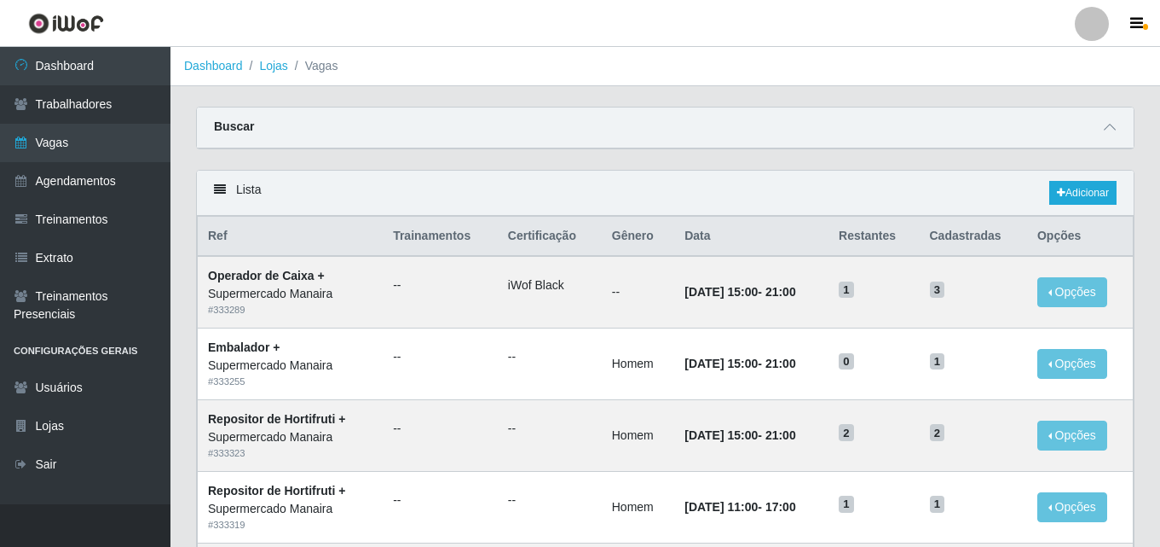
drag, startPoint x: 554, startPoint y: 321, endPoint x: 590, endPoint y: 580, distance: 260.8
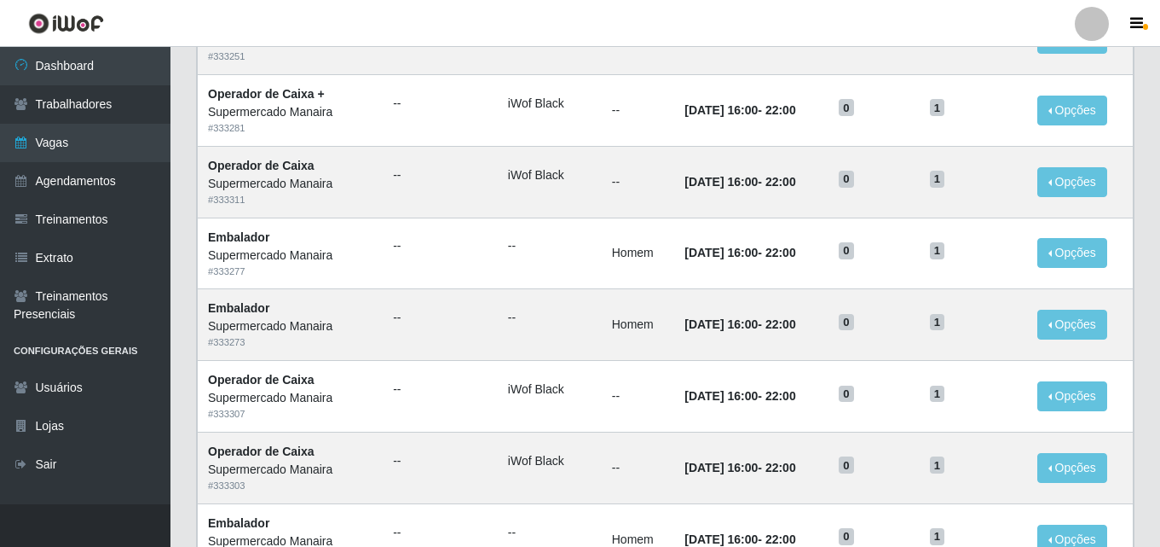
scroll to position [899, 0]
